Goal: Find specific page/section

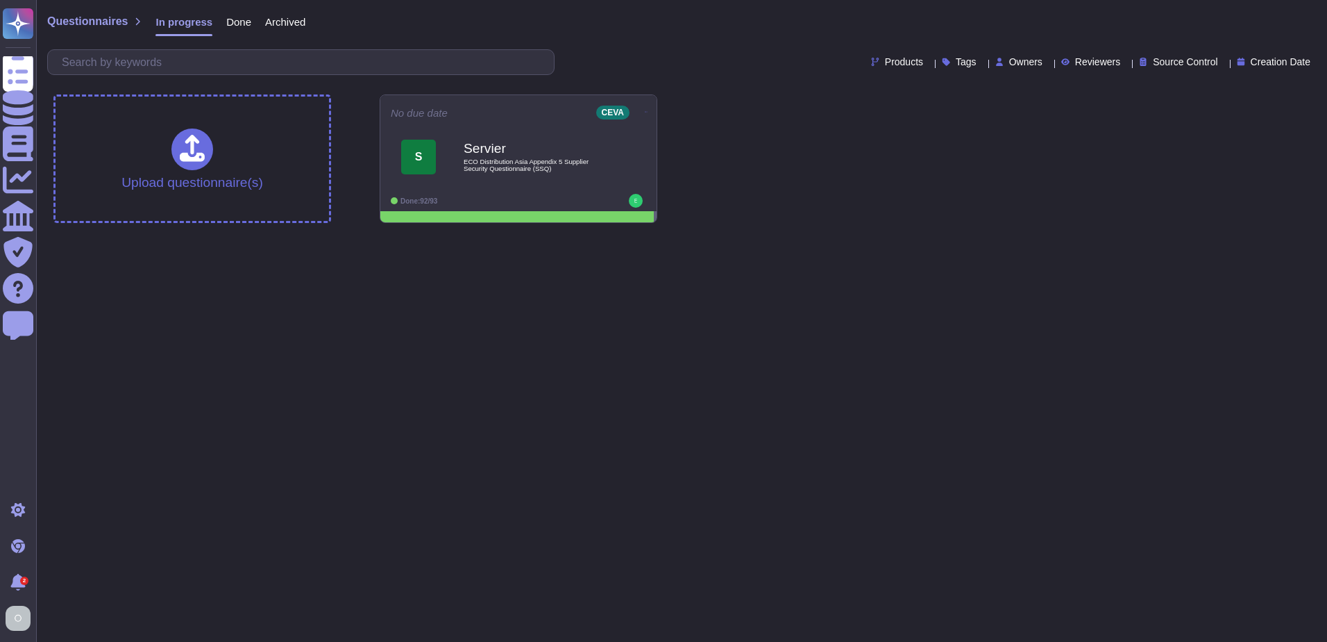
drag, startPoint x: 539, startPoint y: 369, endPoint x: 435, endPoint y: 230, distance: 173.7
click at [533, 234] on html "Questionnaires Knowledge Base Documents Analytics CAIQ / SIG Trust Center Help …" at bounding box center [663, 117] width 1327 height 234
click at [239, 19] on span "Done" at bounding box center [238, 22] width 25 height 10
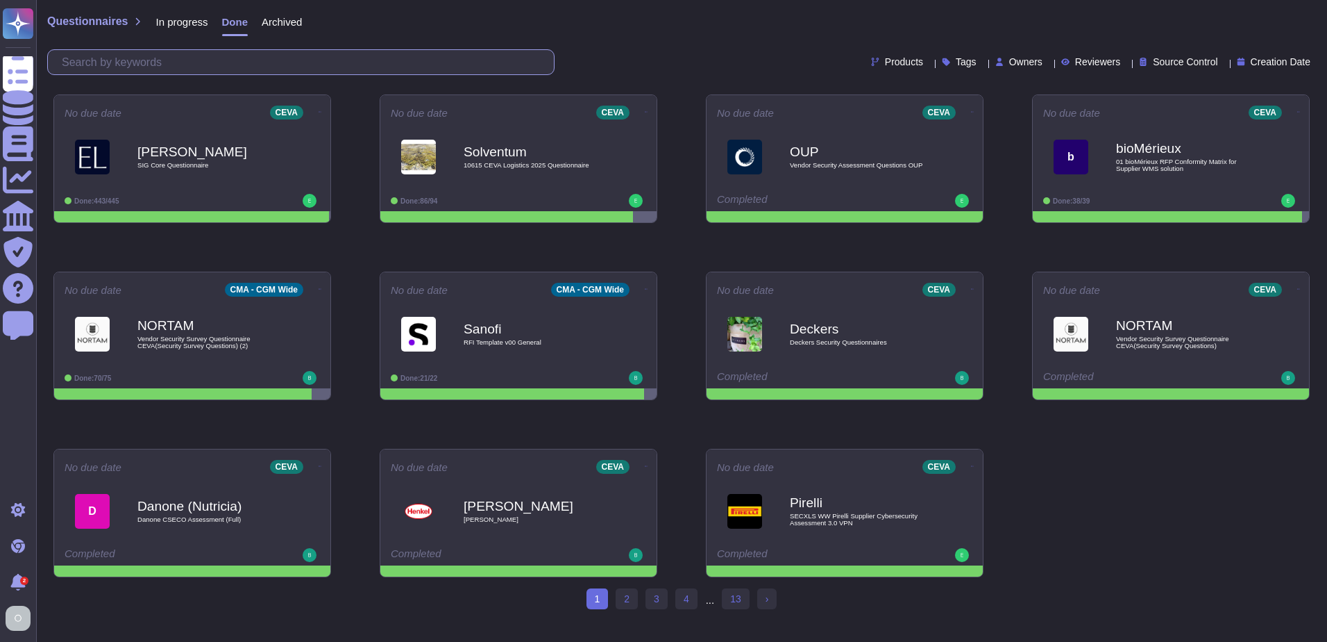
click at [323, 68] on input "text" at bounding box center [304, 62] width 499 height 24
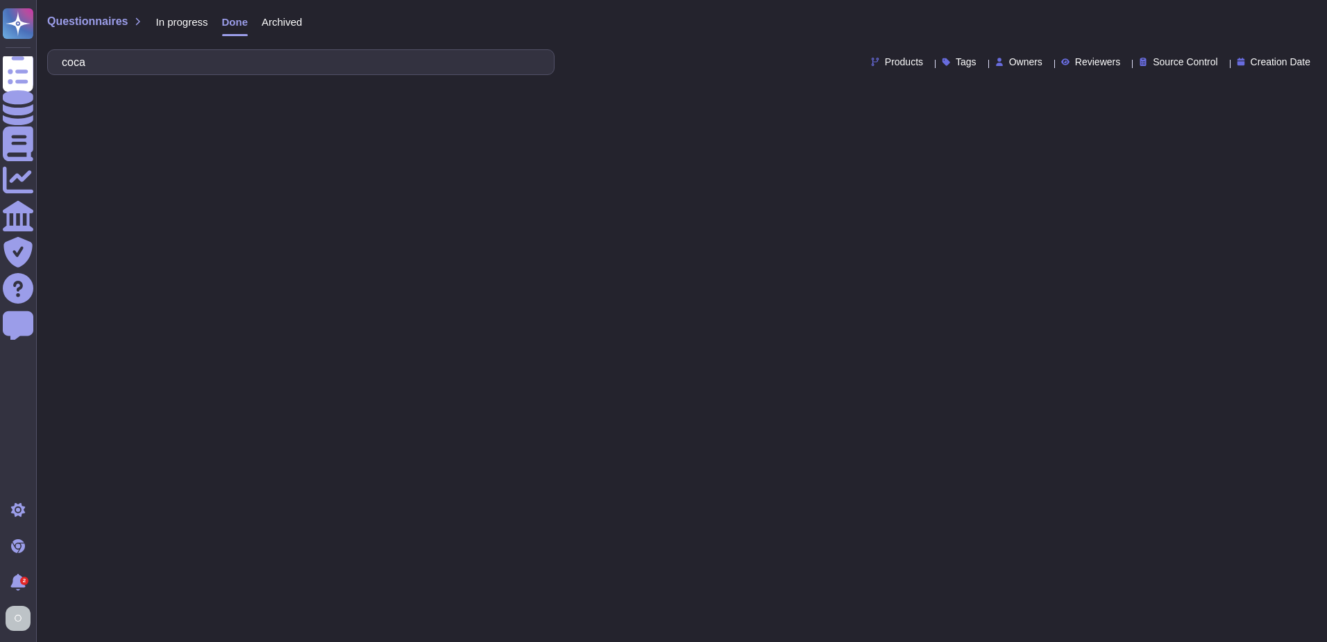
type input "coca"
click at [289, 17] on span "Archived" at bounding box center [282, 22] width 40 height 10
click at [237, 18] on span "Done" at bounding box center [234, 22] width 25 height 10
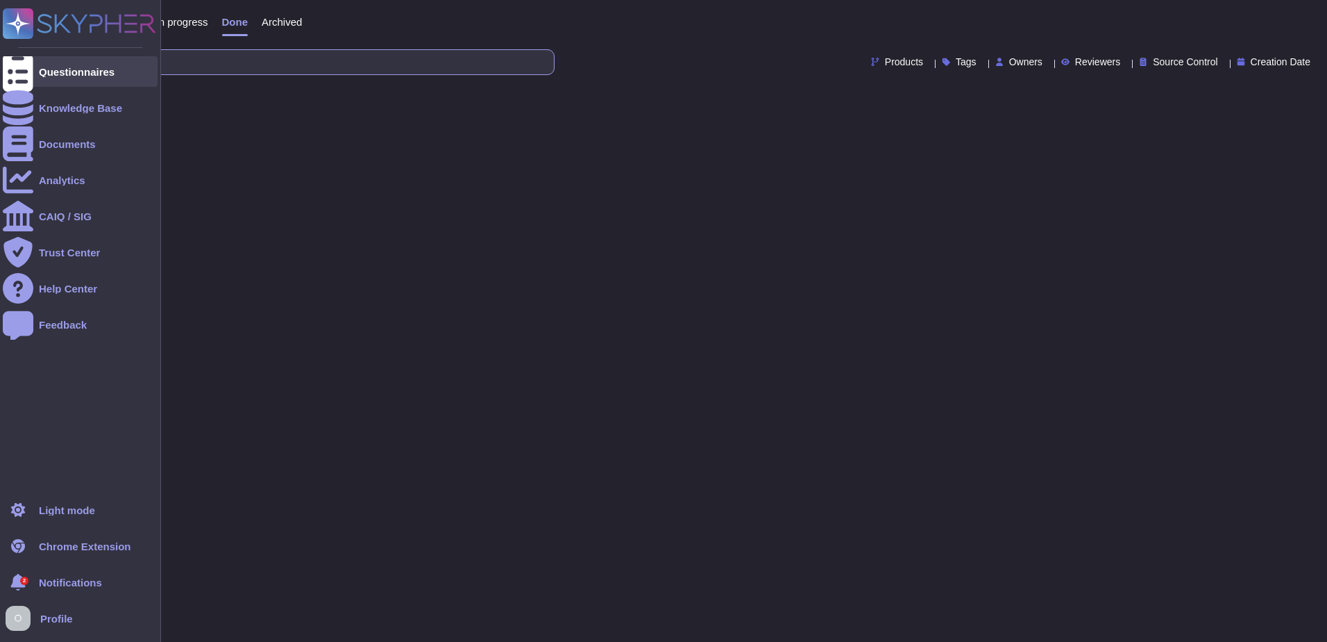
drag, startPoint x: 109, startPoint y: 67, endPoint x: 28, endPoint y: 61, distance: 80.7
click at [28, 61] on div "Questionnaires Knowledge Base Documents Analytics CAIQ / SIG Trust Center Help …" at bounding box center [663, 53] width 1327 height 106
